Goal: Navigation & Orientation: Find specific page/section

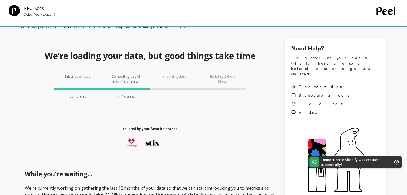
scroll to position [27, 0]
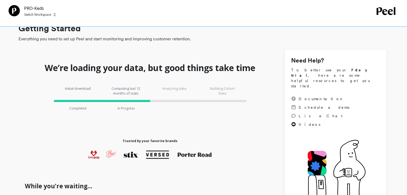
scroll to position [0, 0]
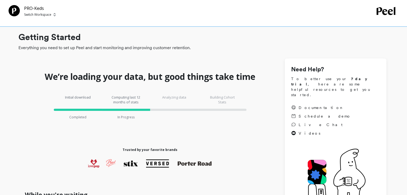
click at [42, 15] on p "Switch Workspace" at bounding box center [37, 15] width 27 height 4
click at [120, 18] on div "PRO-Keds Switch Workspace Switch Workspace P PRO-Keds" at bounding box center [203, 13] width 407 height 27
